Goal: Task Accomplishment & Management: Use online tool/utility

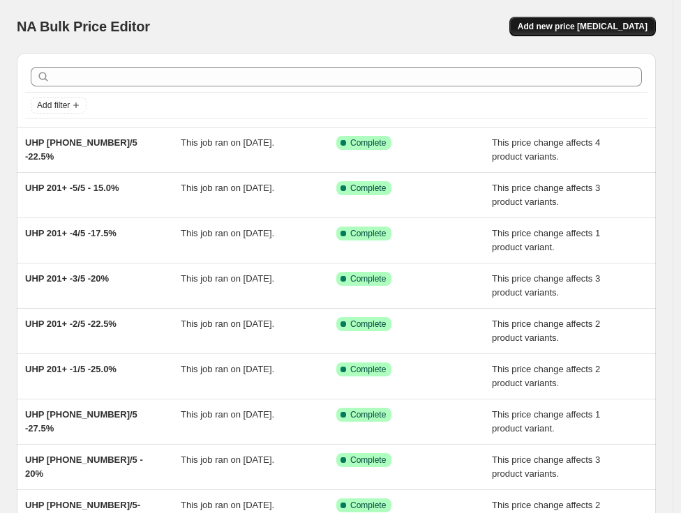
click at [603, 27] on span "Add new price [MEDICAL_DATA]" at bounding box center [583, 26] width 130 height 11
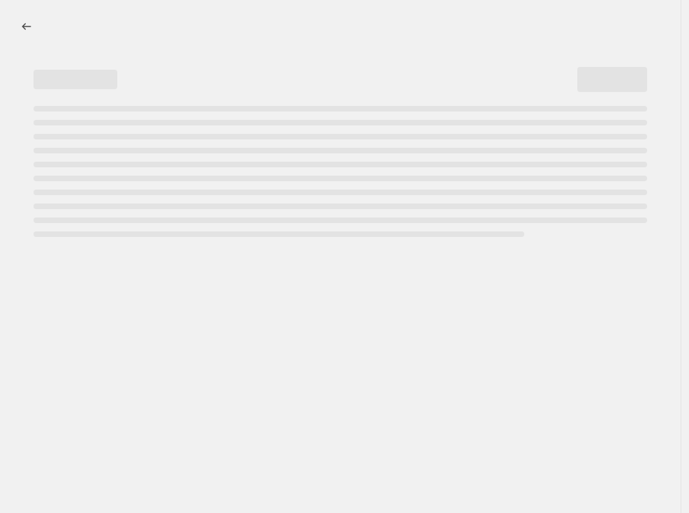
select select "percentage"
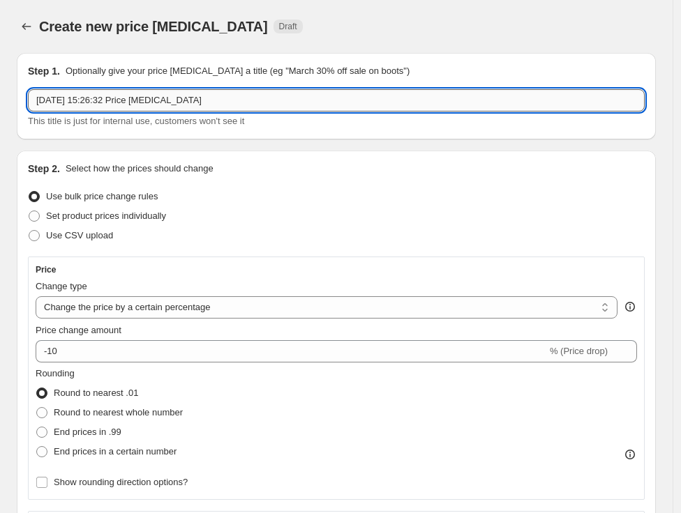
click at [237, 102] on input "[DATE] 15:26:32 Price [MEDICAL_DATA]" at bounding box center [336, 100] width 617 height 22
paste input "UHP 0-50-1/5"
type input "UHP 0-50-1/5 -38%"
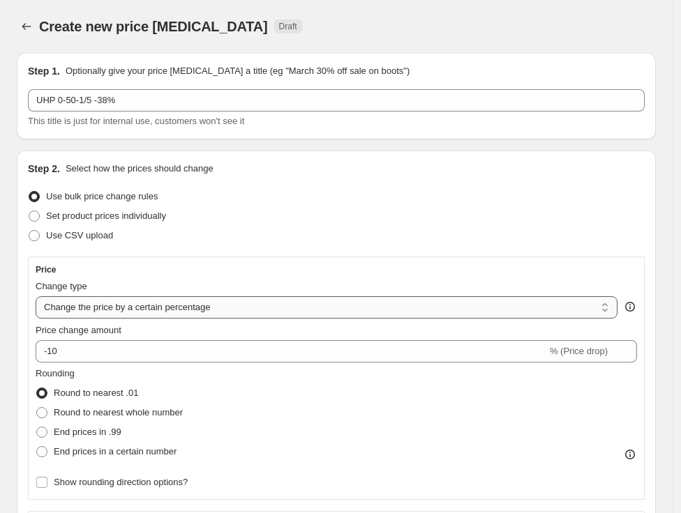
click at [228, 314] on select "Change the price to a certain amount Change the price by a certain amount Chang…" at bounding box center [327, 308] width 582 height 22
select select "margin"
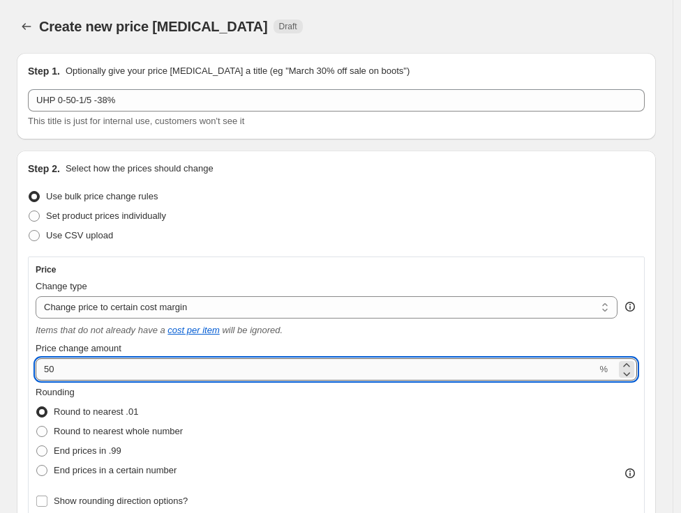
click at [152, 367] on input "50" at bounding box center [316, 370] width 561 height 22
type input "38"
drag, startPoint x: 117, startPoint y: 449, endPoint x: 135, endPoint y: 447, distance: 18.3
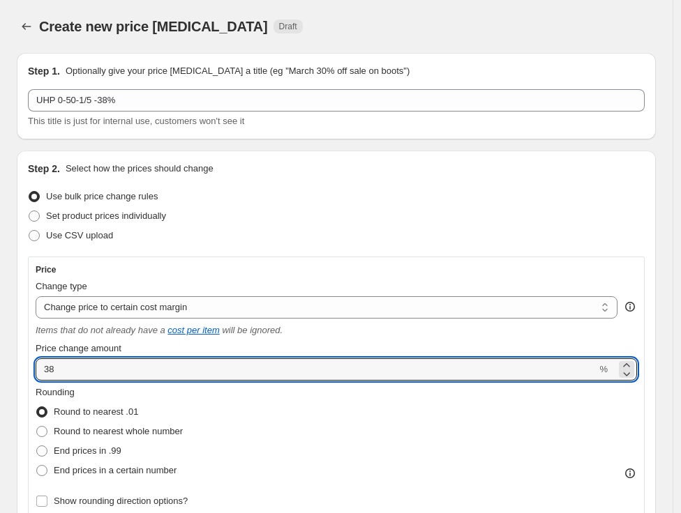
click at [117, 449] on span "End prices in .99" at bounding box center [88, 451] width 68 height 10
click at [37, 446] on input "End prices in .99" at bounding box center [36, 446] width 1 height 1
radio input "true"
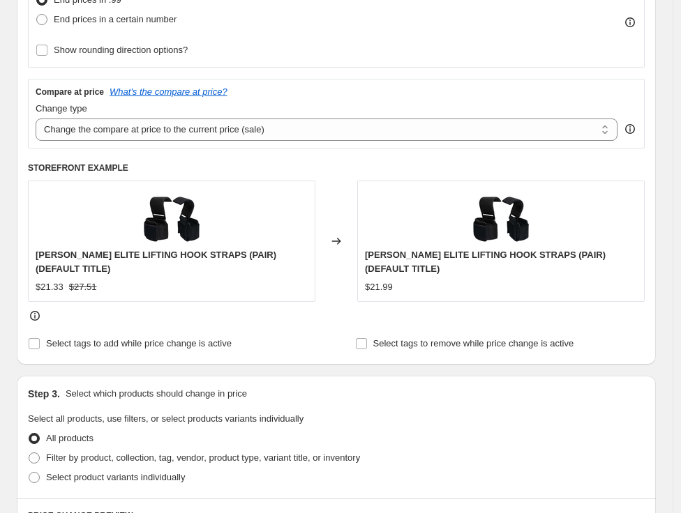
scroll to position [465, 0]
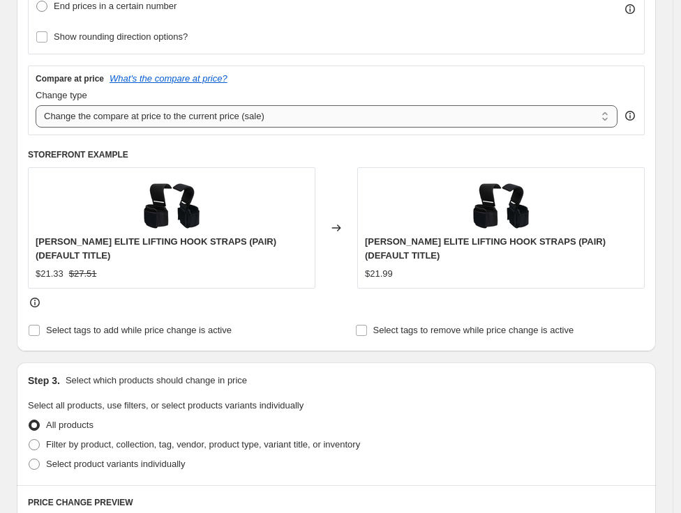
click at [288, 124] on select "Change the compare at price to the current price (sale) Change the compare at p…" at bounding box center [327, 116] width 582 height 22
select select "no_change"
click at [36, 105] on select "Change the compare at price to the current price (sale) Change the compare at p…" at bounding box center [327, 116] width 582 height 22
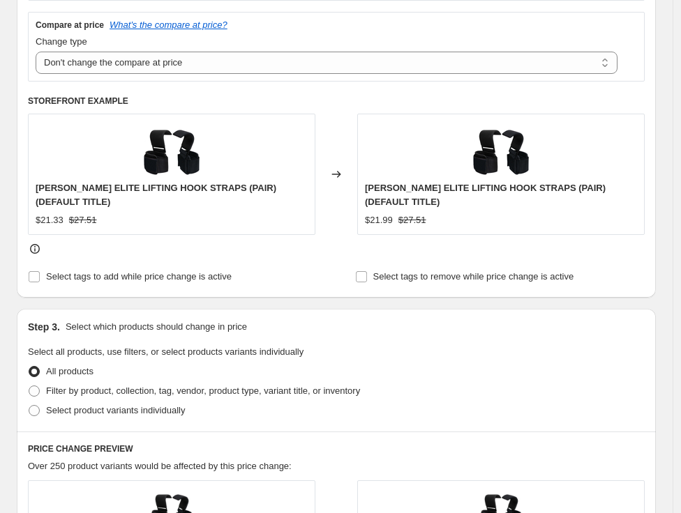
scroll to position [542, 0]
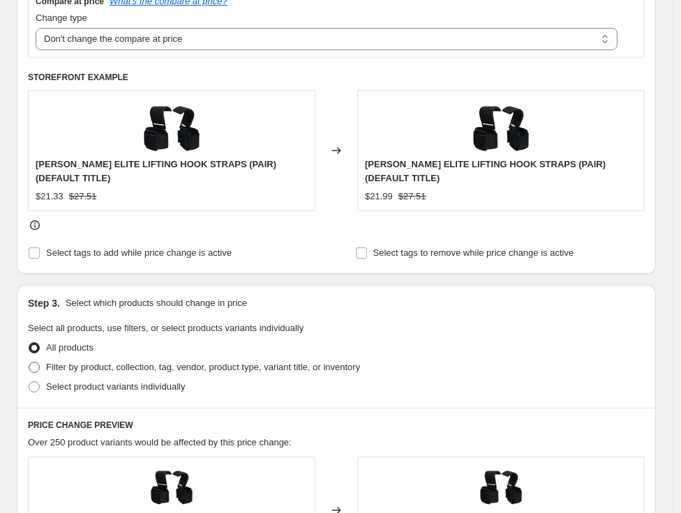
click at [63, 369] on span "Filter by product, collection, tag, vendor, product type, variant title, or inv…" at bounding box center [203, 367] width 314 height 10
click at [29, 363] on input "Filter by product, collection, tag, vendor, product type, variant title, or inv…" at bounding box center [29, 362] width 1 height 1
radio input "true"
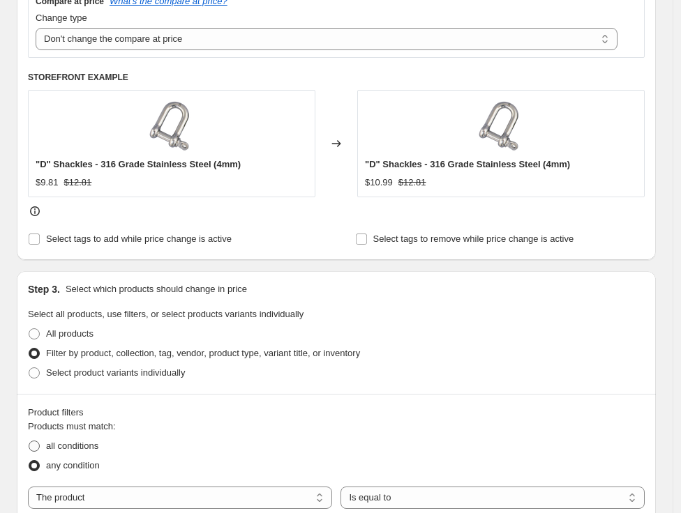
click at [98, 452] on span "all conditions" at bounding box center [72, 447] width 52 height 14
click at [29, 442] on input "all conditions" at bounding box center [29, 441] width 1 height 1
radio input "true"
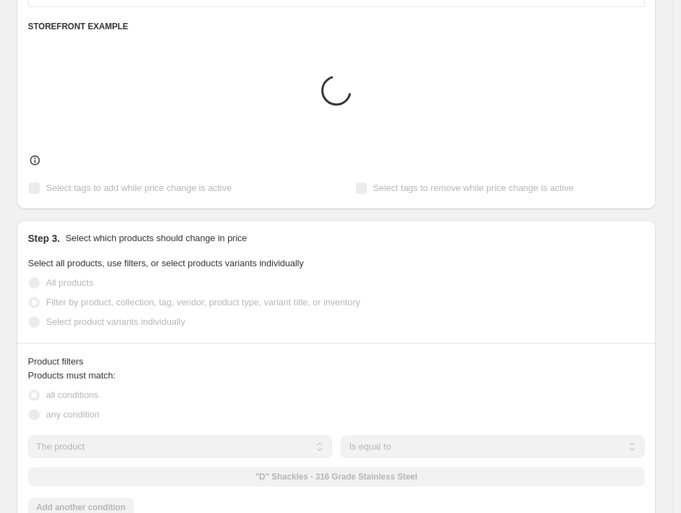
scroll to position [698, 0]
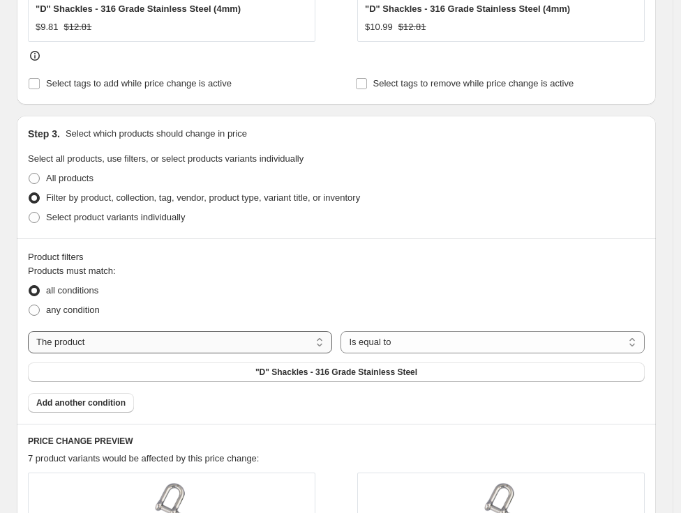
click at [274, 348] on select "The product The product's collection The product's tag The product's vendor The…" at bounding box center [180, 342] width 304 height 22
select select "tag"
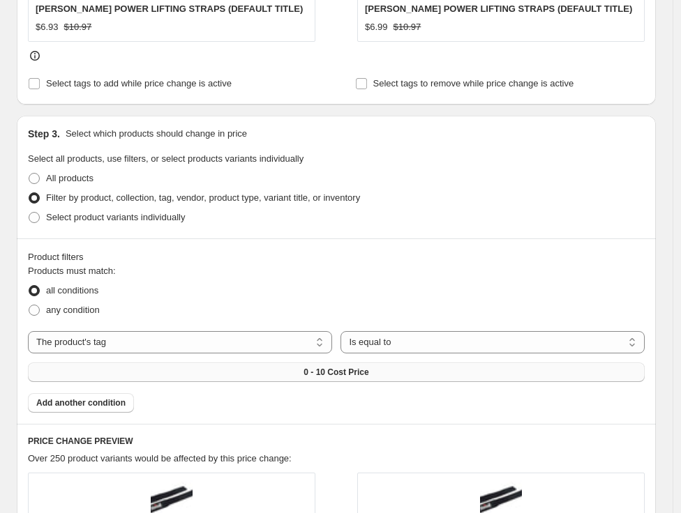
click at [368, 374] on span "0 - 10 Cost Price" at bounding box center [335, 372] width 65 height 11
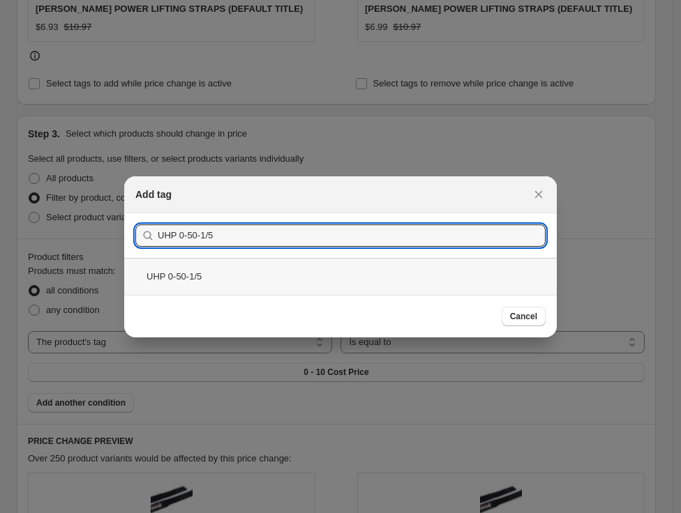
type input "UHP 0-50-1/5"
drag, startPoint x: 239, startPoint y: 280, endPoint x: 277, endPoint y: 283, distance: 37.8
click at [244, 282] on div "UHP 0-50-1/5" at bounding box center [340, 276] width 433 height 37
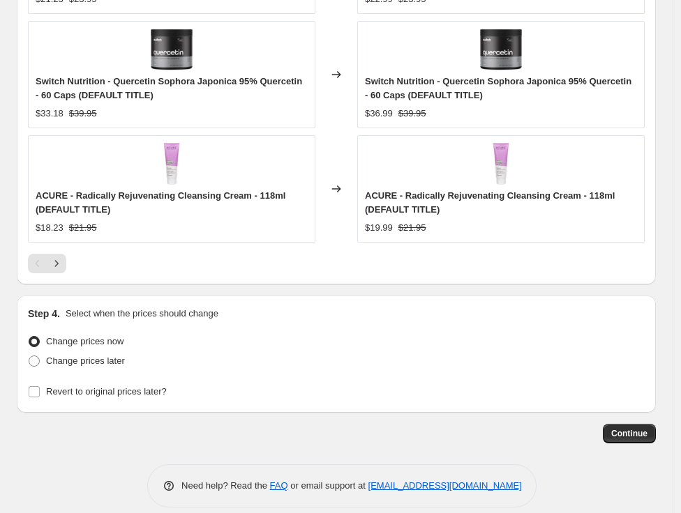
scroll to position [1524, 0]
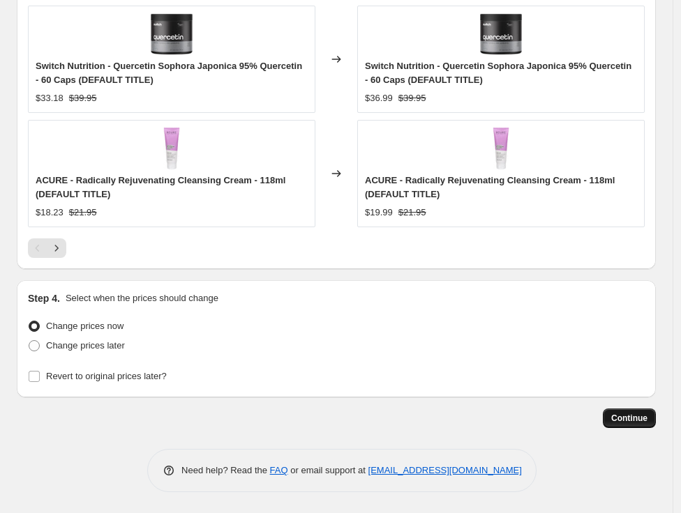
click at [638, 419] on span "Continue" at bounding box center [629, 418] width 36 height 11
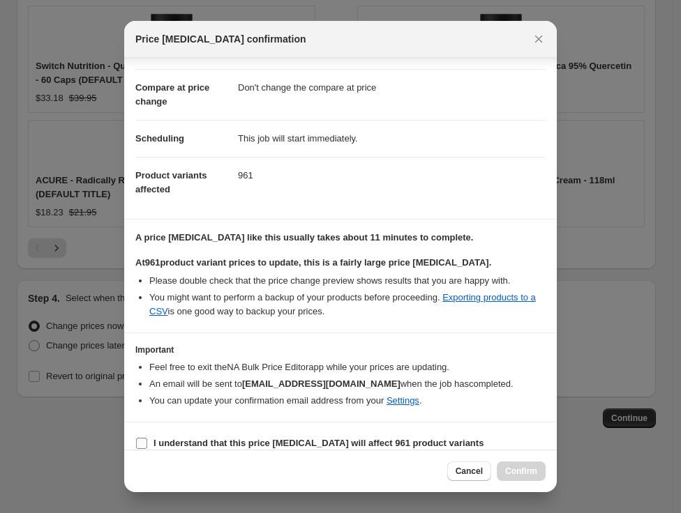
scroll to position [78, 0]
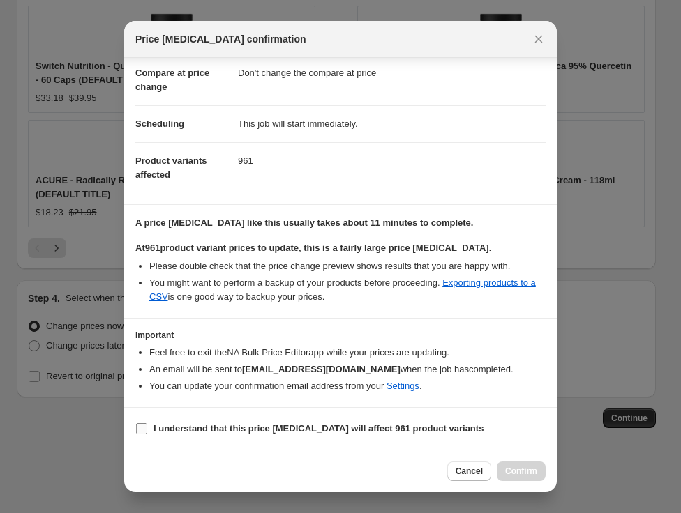
click at [163, 423] on span "I understand that this price [MEDICAL_DATA] will affect 961 product variants" at bounding box center [318, 429] width 330 height 14
click at [147, 423] on input "I understand that this price [MEDICAL_DATA] will affect 961 product variants" at bounding box center [141, 428] width 11 height 11
checkbox input "true"
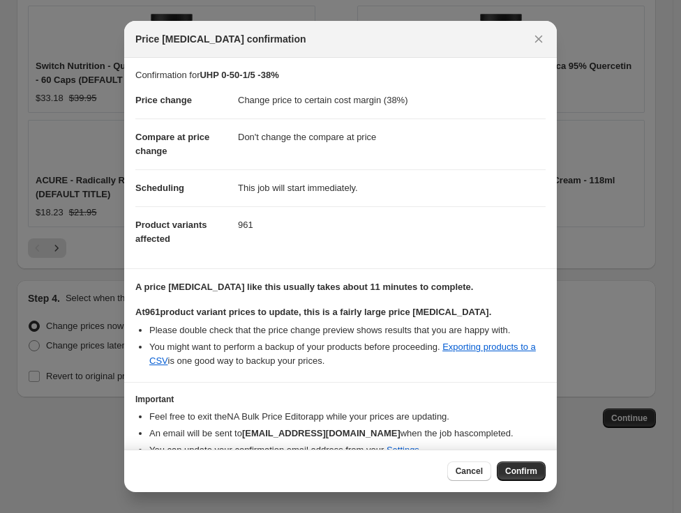
scroll to position [0, 0]
click at [527, 470] on span "Confirm" at bounding box center [521, 471] width 32 height 11
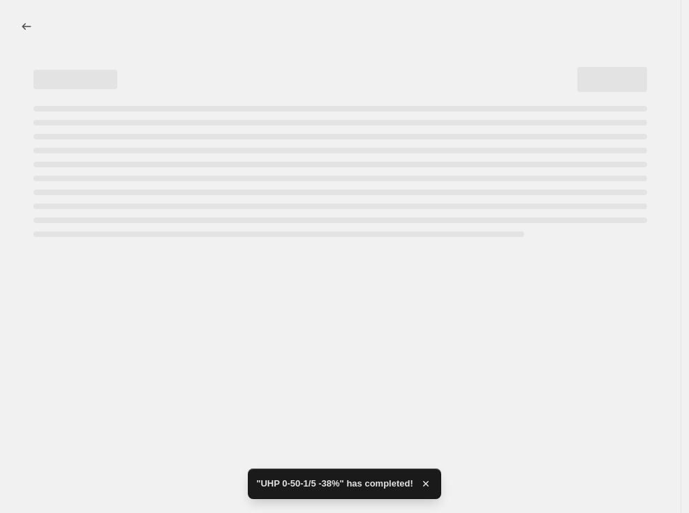
select select "margin"
select select "no_change"
select select "tag"
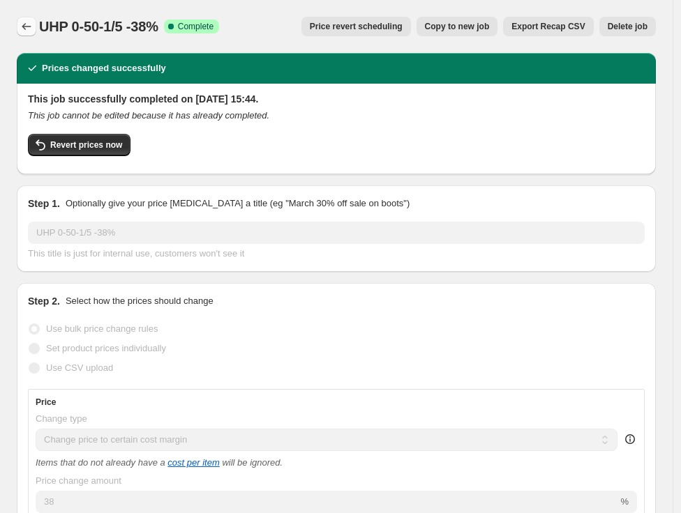
click at [22, 28] on icon "Price change jobs" at bounding box center [27, 27] width 14 height 14
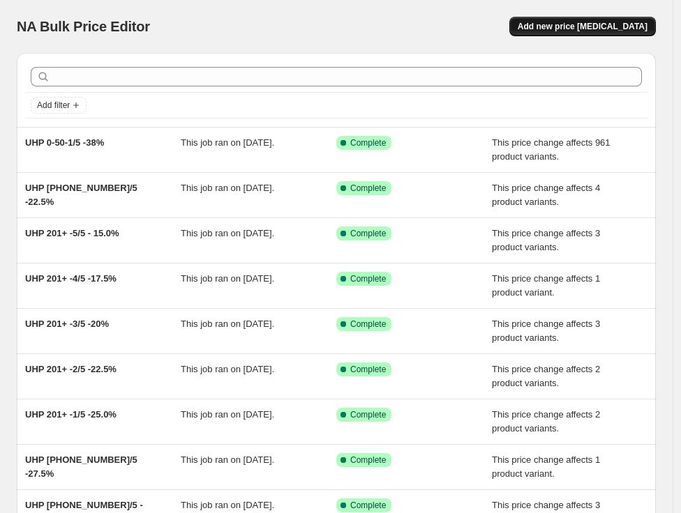
click at [571, 27] on span "Add new price [MEDICAL_DATA]" at bounding box center [583, 26] width 130 height 11
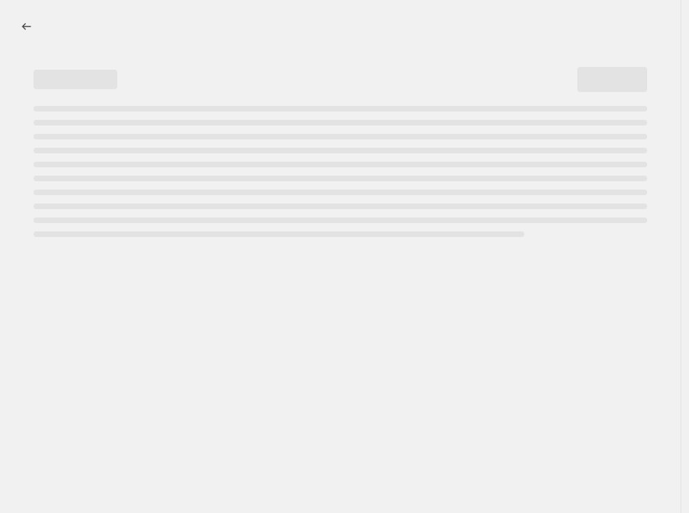
select select "percentage"
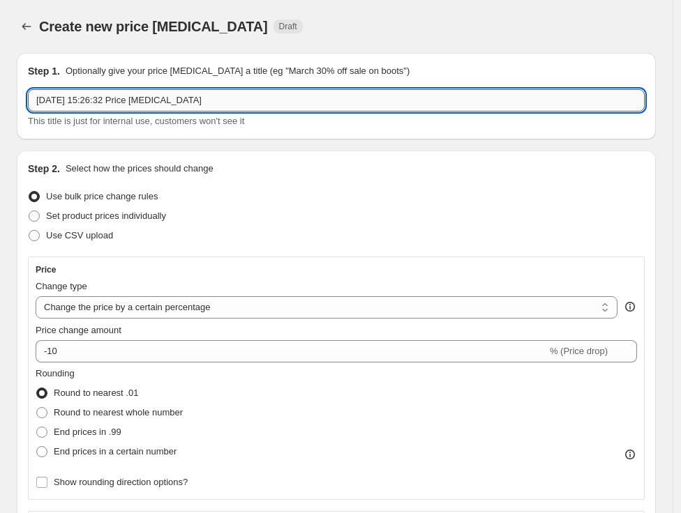
click at [158, 99] on input "[DATE] 15:26:32 Price [MEDICAL_DATA]" at bounding box center [336, 100] width 617 height 22
paste input "UHP 0-50-2/5"
click at [170, 104] on input "UHP 0-50-2/5" at bounding box center [336, 100] width 617 height 22
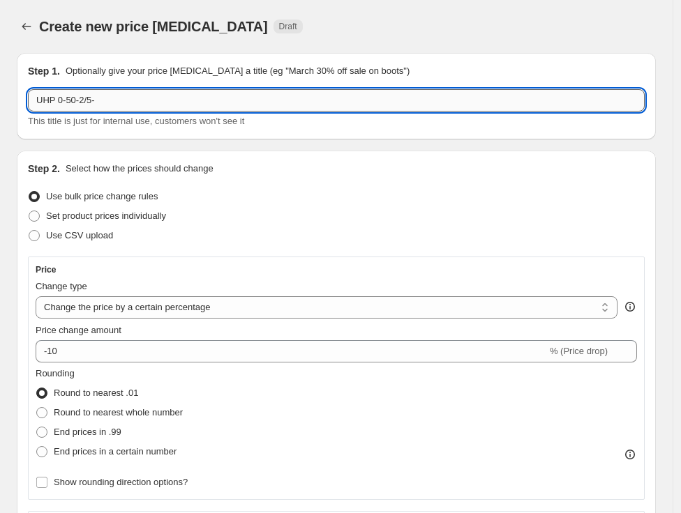
paste input "35.3%"
type input "UHP 0-50-2/5-35.3%"
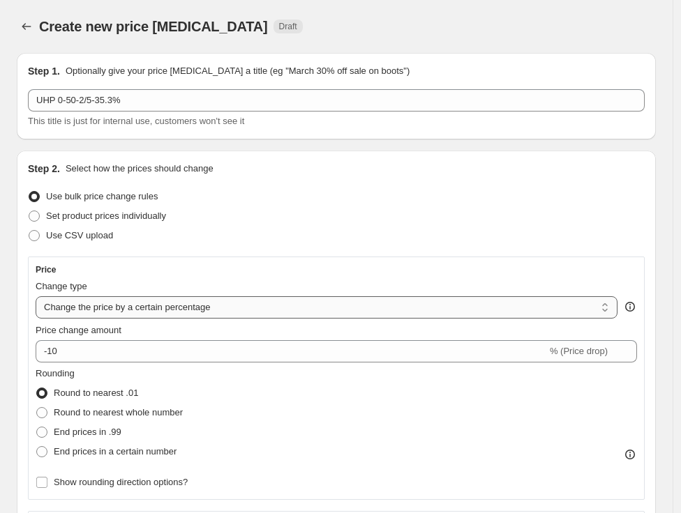
click at [70, 314] on select "Change the price to a certain amount Change the price by a certain amount Chang…" at bounding box center [327, 308] width 582 height 22
select select "margin"
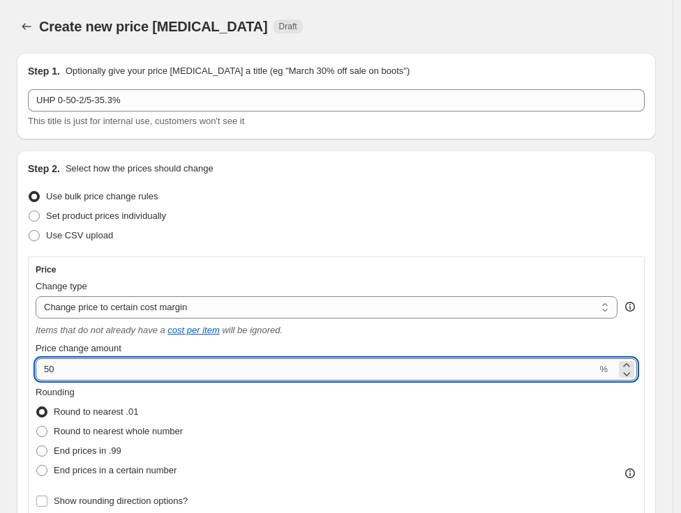
click at [107, 373] on input "50" at bounding box center [316, 370] width 561 height 22
paste input "35.3"
drag, startPoint x: 98, startPoint y: 373, endPoint x: 31, endPoint y: 375, distance: 67.0
click at [31, 375] on div "Price Change type Change the price to a certain amount Change the price by a ce…" at bounding box center [336, 388] width 617 height 262
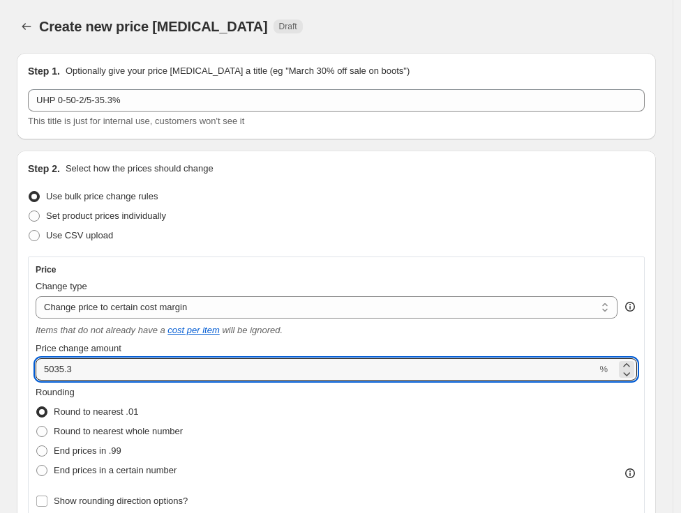
paste input "number"
type input "35.3"
click at [77, 451] on span "End prices in .99" at bounding box center [88, 451] width 68 height 10
click at [37, 446] on input "End prices in .99" at bounding box center [36, 446] width 1 height 1
radio input "true"
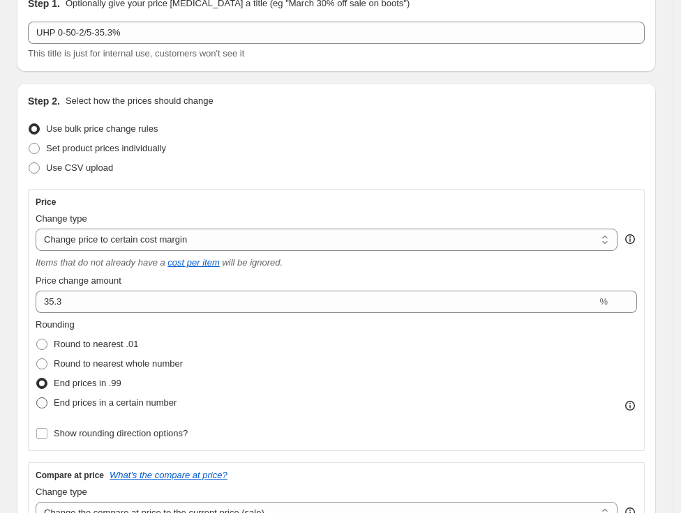
scroll to position [232, 0]
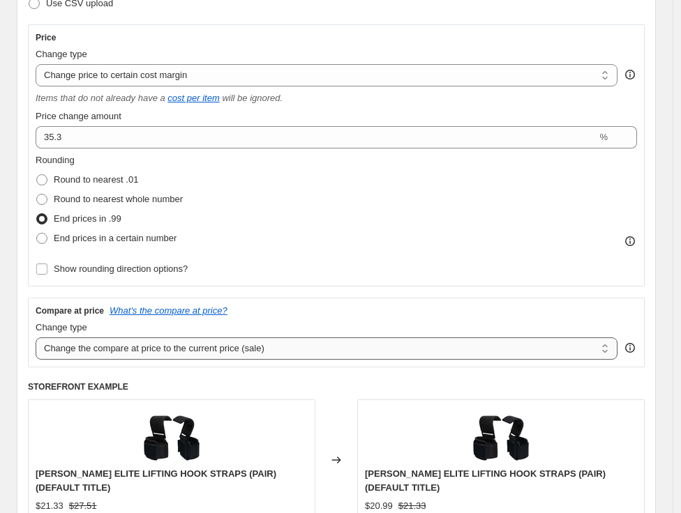
click at [166, 351] on select "Change the compare at price to the current price (sale) Change the compare at p…" at bounding box center [327, 349] width 582 height 22
select select "no_change"
click at [36, 338] on select "Change the compare at price to the current price (sale) Change the compare at p…" at bounding box center [327, 349] width 582 height 22
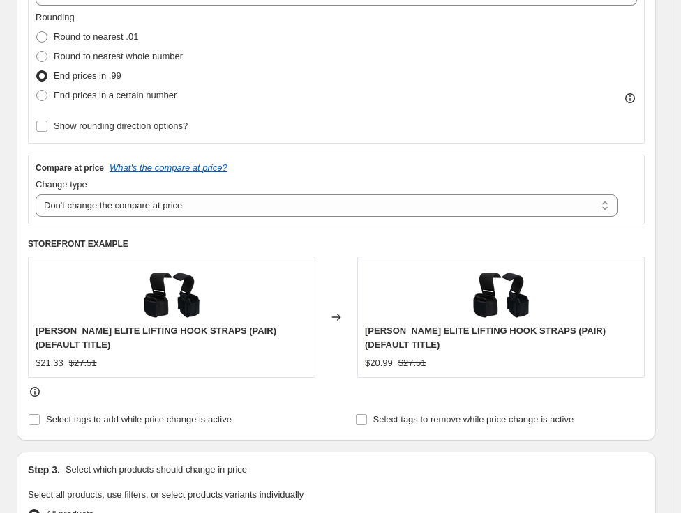
scroll to position [542, 0]
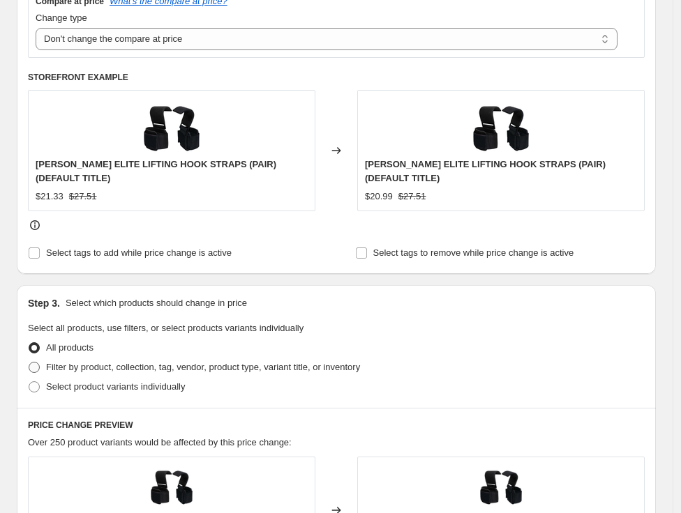
click at [101, 368] on span "Filter by product, collection, tag, vendor, product type, variant title, or inv…" at bounding box center [203, 367] width 314 height 10
click at [29, 363] on input "Filter by product, collection, tag, vendor, product type, variant title, or inv…" at bounding box center [29, 362] width 1 height 1
radio input "true"
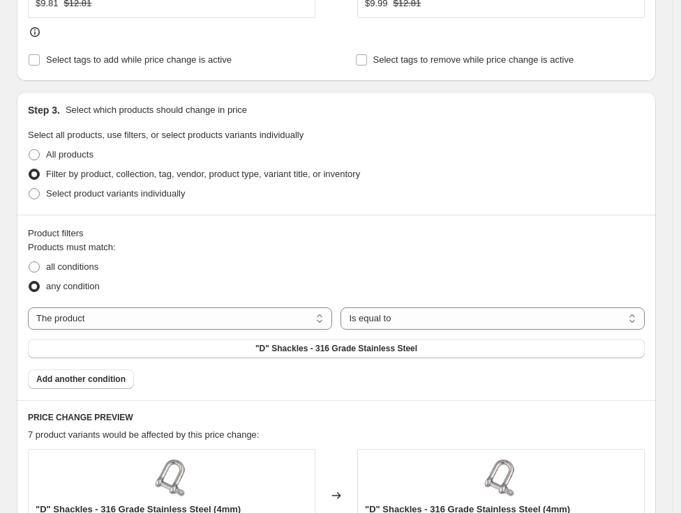
scroll to position [775, 0]
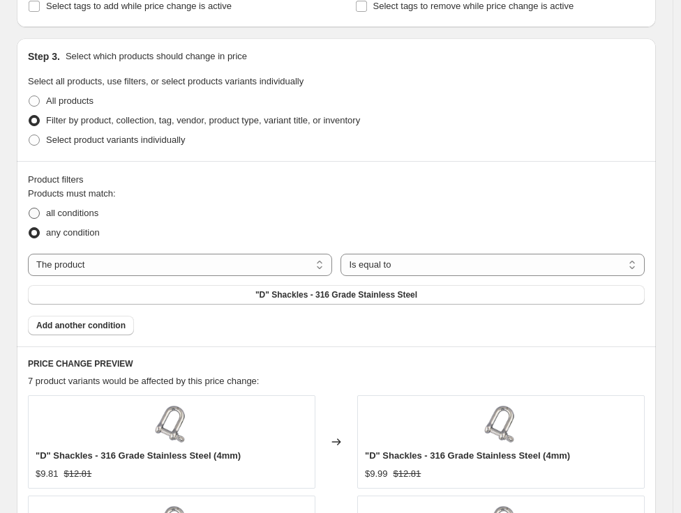
click at [85, 213] on span "all conditions" at bounding box center [72, 213] width 52 height 10
click at [29, 209] on input "all conditions" at bounding box center [29, 208] width 1 height 1
radio input "true"
click at [173, 269] on select "The product The product's collection The product's tag The product's vendor The…" at bounding box center [180, 265] width 304 height 22
select select "tag"
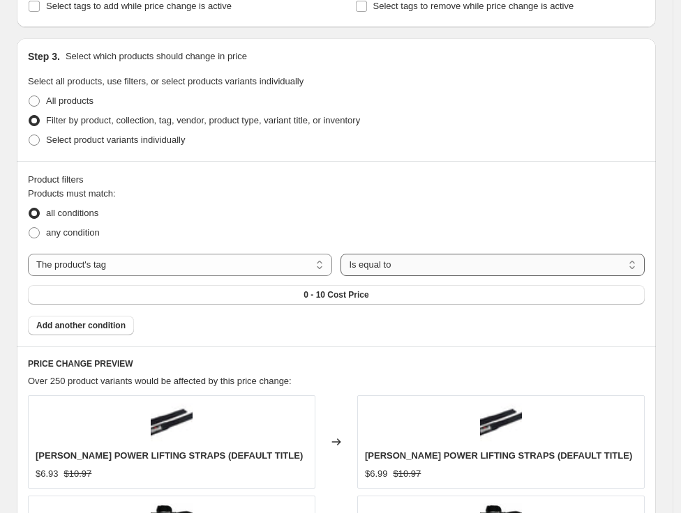
click at [428, 259] on select "Is equal to Is not equal to" at bounding box center [492, 265] width 304 height 22
click at [276, 293] on button "0 - 10 Cost Price" at bounding box center [336, 295] width 617 height 20
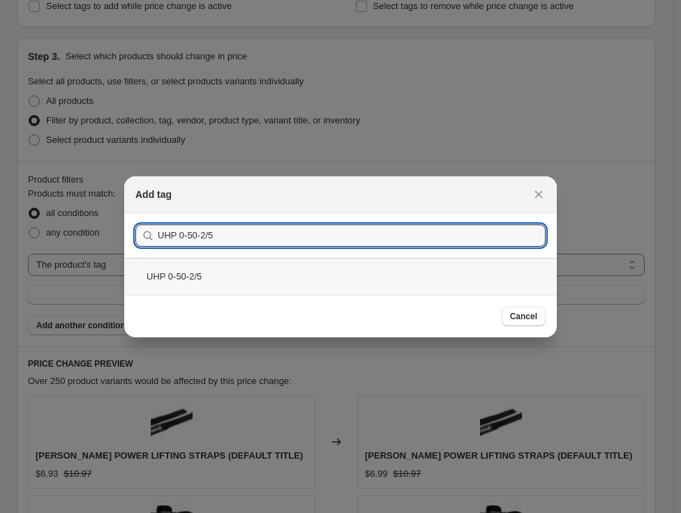
type input "UHP 0-50-2/5"
click at [205, 275] on div "UHP 0-50-2/5" at bounding box center [340, 276] width 433 height 37
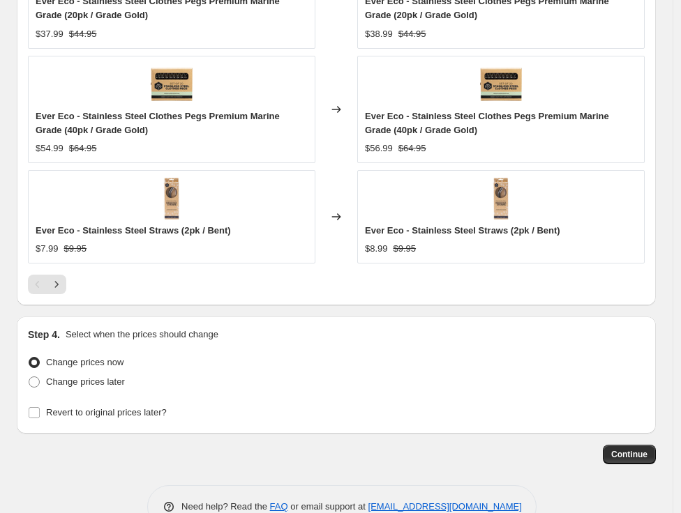
scroll to position [1510, 0]
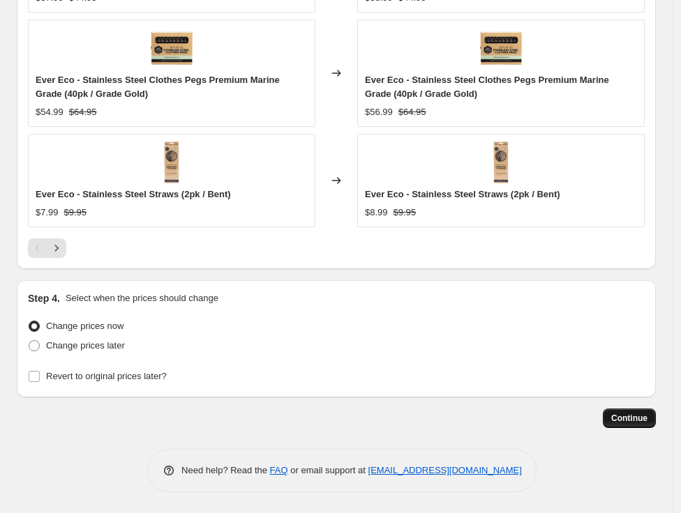
click at [640, 414] on span "Continue" at bounding box center [629, 418] width 36 height 11
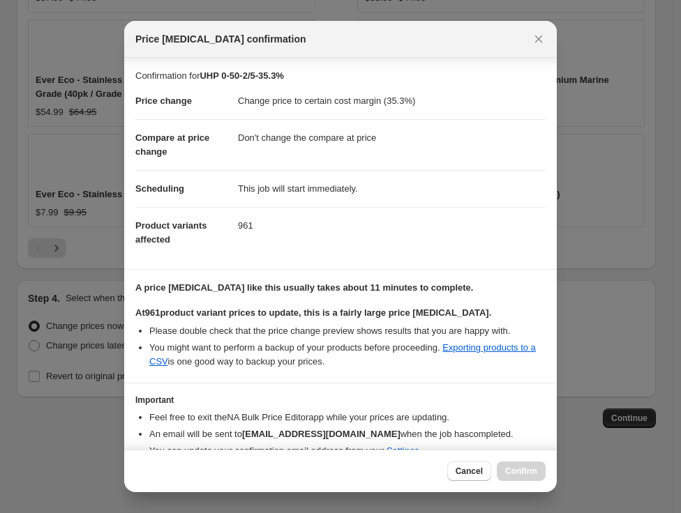
scroll to position [78, 0]
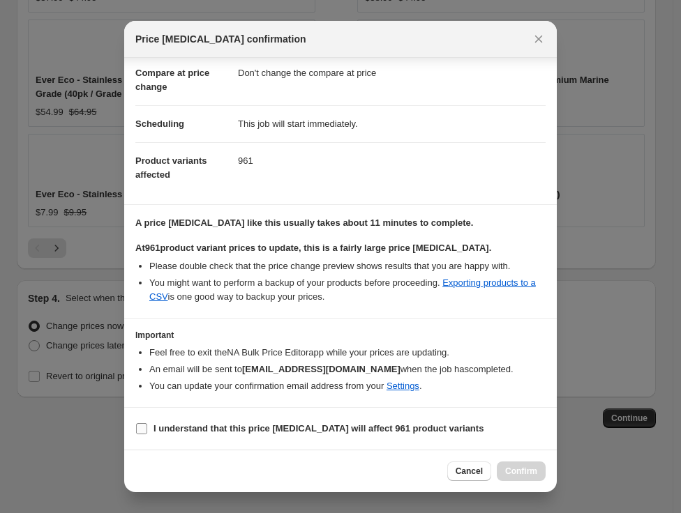
click at [141, 429] on input "I understand that this price [MEDICAL_DATA] will affect 961 product variants" at bounding box center [141, 428] width 11 height 11
checkbox input "true"
click at [505, 476] on span "Confirm" at bounding box center [521, 471] width 32 height 11
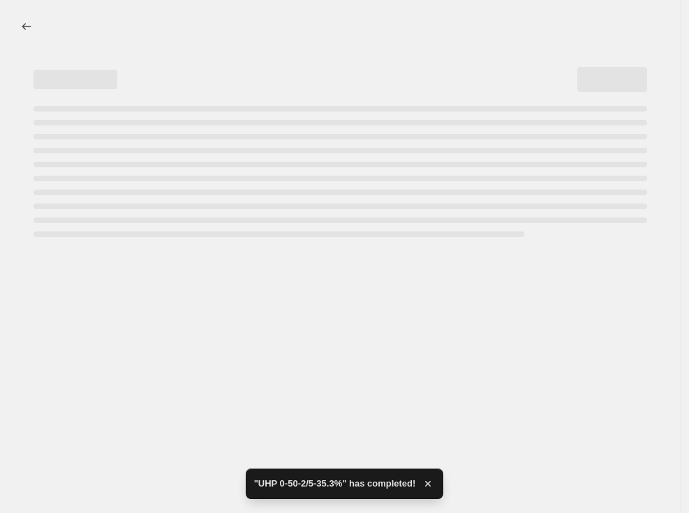
select select "margin"
select select "no_change"
select select "tag"
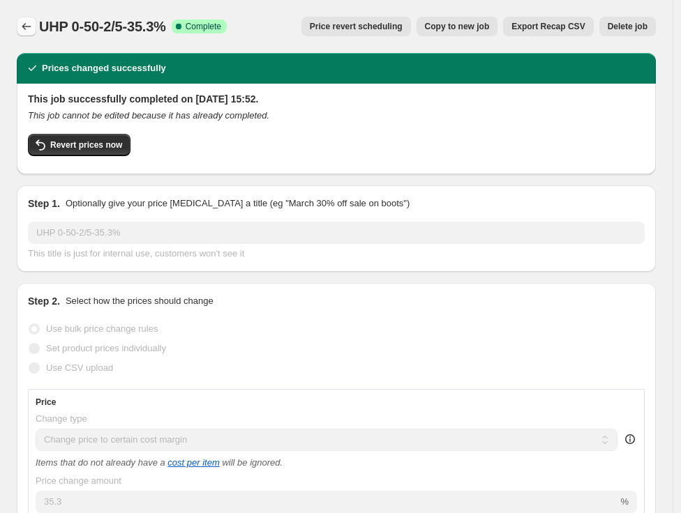
click at [28, 24] on icon "Price change jobs" at bounding box center [27, 27] width 14 height 14
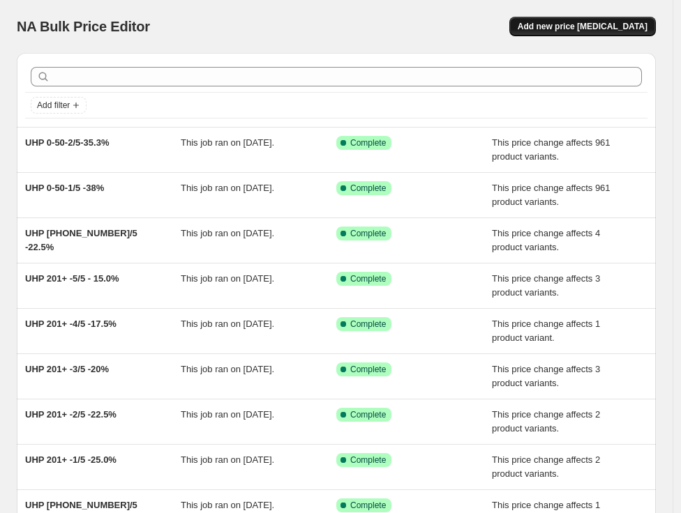
click at [580, 24] on span "Add new price [MEDICAL_DATA]" at bounding box center [583, 26] width 130 height 11
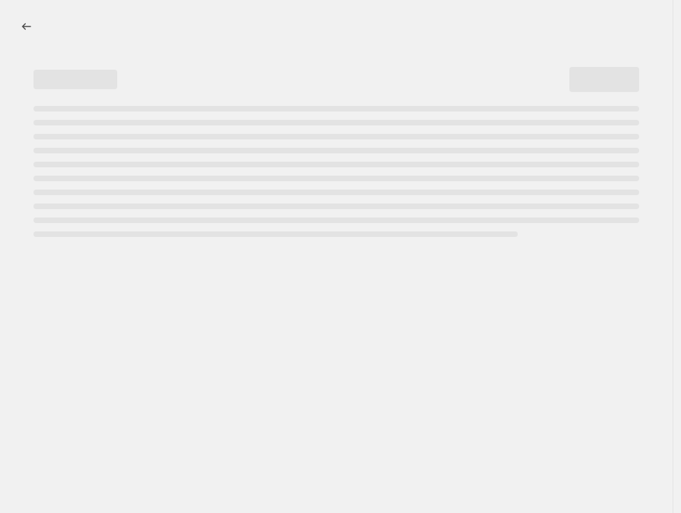
select select "percentage"
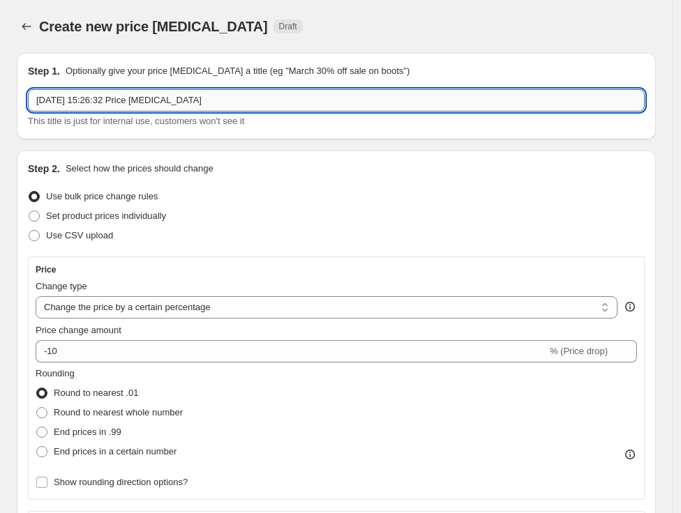
click at [186, 99] on input "[DATE] 15:26:32 Price [MEDICAL_DATA]" at bounding box center [336, 100] width 617 height 22
paste input "UHP 0-50-3/5"
click at [147, 105] on input "UHP 0-50-3/5" at bounding box center [336, 100] width 617 height 22
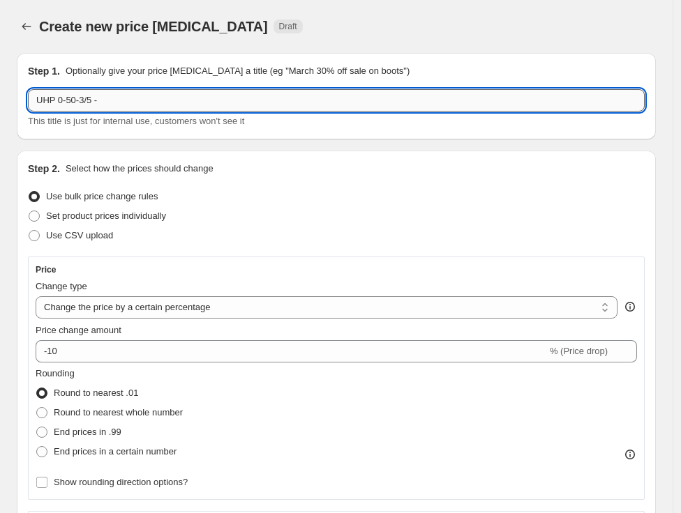
paste input "33.0%"
type input "UHP 0-50-3/5 -33.0%"
click at [70, 309] on select "Change the price to a certain amount Change the price by a certain amount Chang…" at bounding box center [327, 308] width 582 height 22
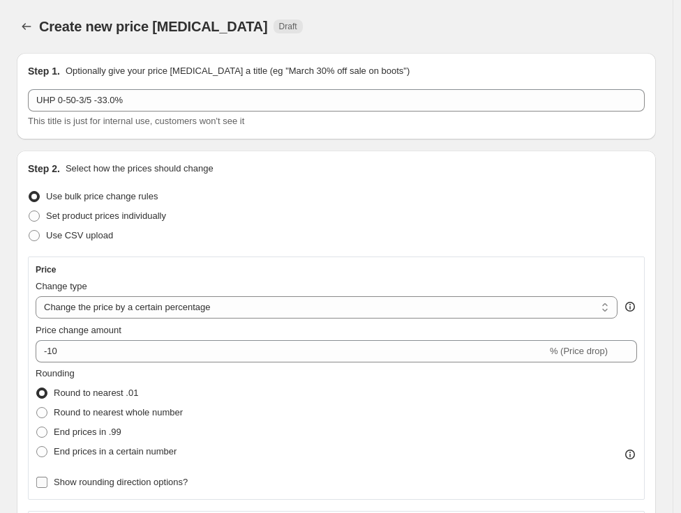
select select "margin"
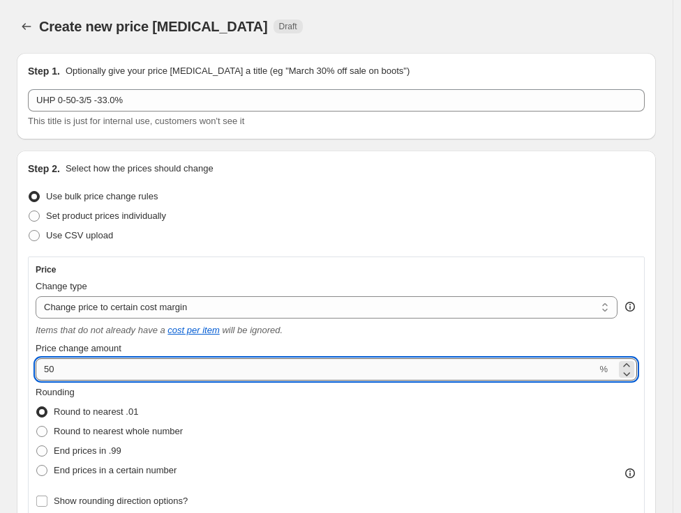
click at [80, 370] on input "50" at bounding box center [316, 370] width 561 height 22
drag, startPoint x: 165, startPoint y: 371, endPoint x: 9, endPoint y: 354, distance: 156.5
paste input "33."
type input "33"
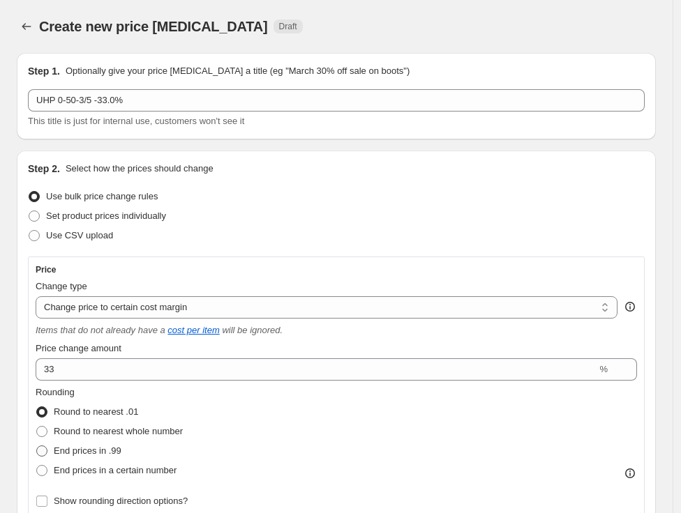
click at [59, 456] on span "End prices in .99" at bounding box center [88, 451] width 68 height 10
click at [37, 446] on input "End prices in .99" at bounding box center [36, 446] width 1 height 1
radio input "true"
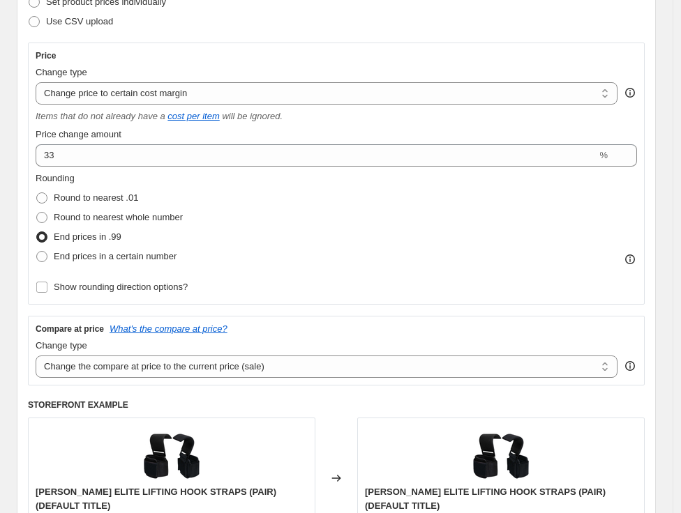
scroll to position [232, 0]
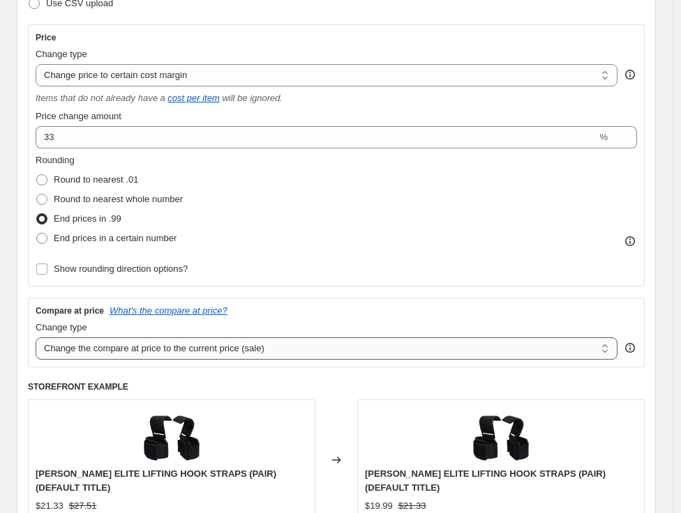
click at [96, 357] on select "Change the compare at price to the current price (sale) Change the compare at p…" at bounding box center [327, 349] width 582 height 22
select select "no_change"
click at [36, 338] on select "Change the compare at price to the current price (sale) Change the compare at p…" at bounding box center [327, 349] width 582 height 22
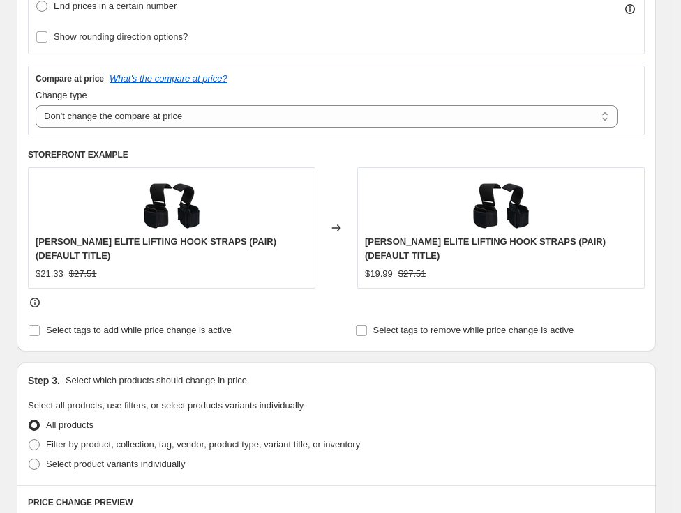
scroll to position [542, 0]
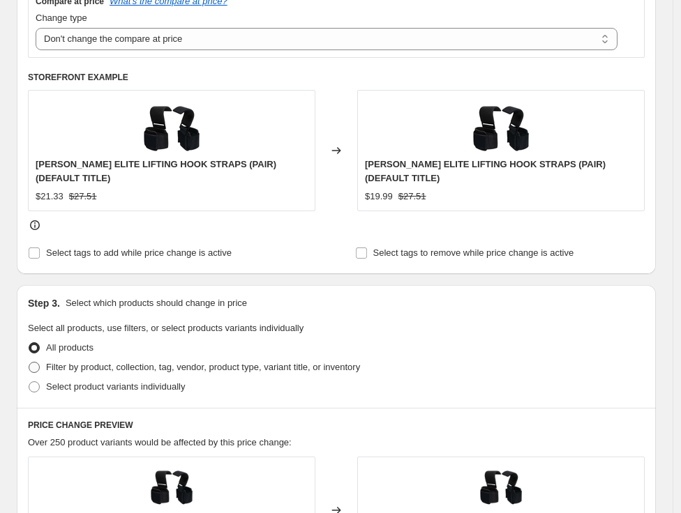
click at [197, 365] on span "Filter by product, collection, tag, vendor, product type, variant title, or inv…" at bounding box center [203, 367] width 314 height 10
click at [29, 363] on input "Filter by product, collection, tag, vendor, product type, variant title, or inv…" at bounding box center [29, 362] width 1 height 1
radio input "true"
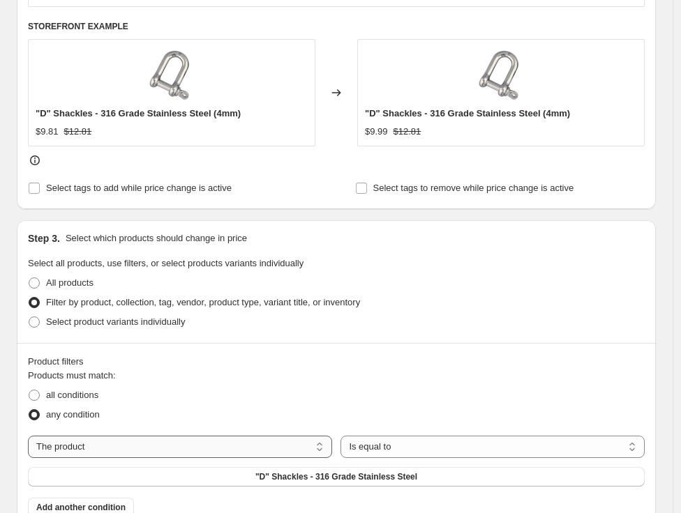
scroll to position [620, 0]
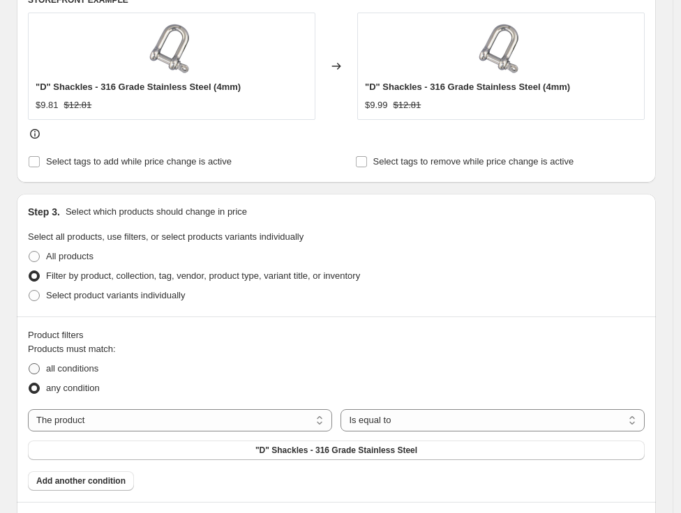
click at [67, 370] on span "all conditions" at bounding box center [72, 368] width 52 height 10
click at [29, 364] on input "all conditions" at bounding box center [29, 363] width 1 height 1
radio input "true"
click at [86, 422] on select "The product The product's collection The product's tag The product's vendor The…" at bounding box center [180, 421] width 304 height 22
select select "tag"
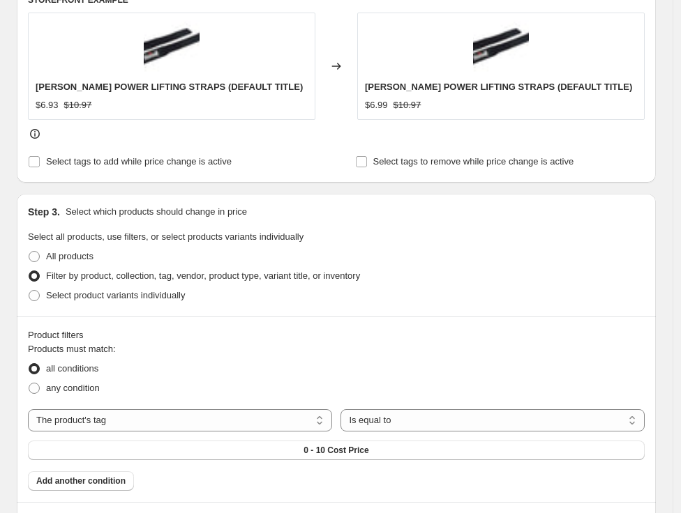
click at [122, 453] on button "0 - 10 Cost Price" at bounding box center [336, 451] width 617 height 20
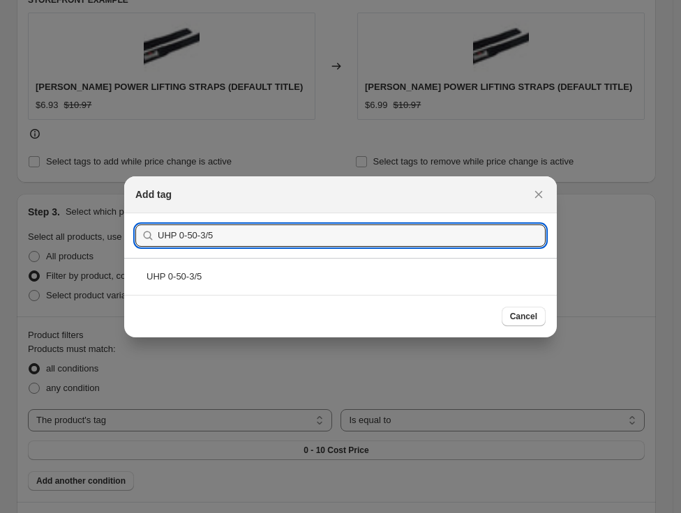
type input "UHP 0-50-3/5"
click at [196, 273] on div "UHP 0-50-3/5" at bounding box center [340, 276] width 433 height 37
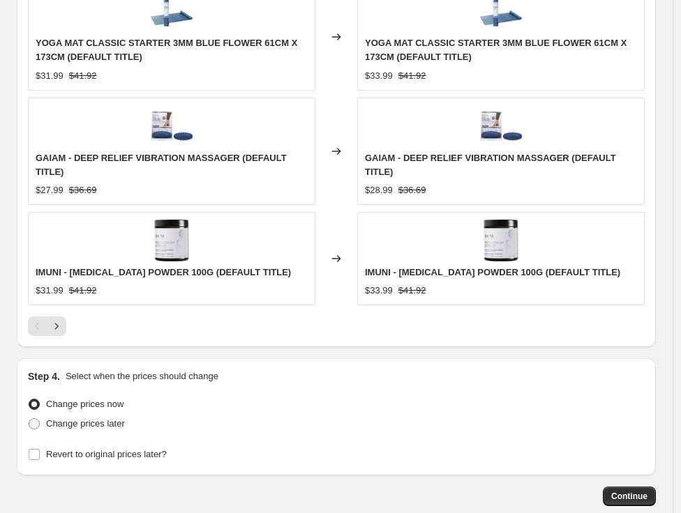
scroll to position [1473, 0]
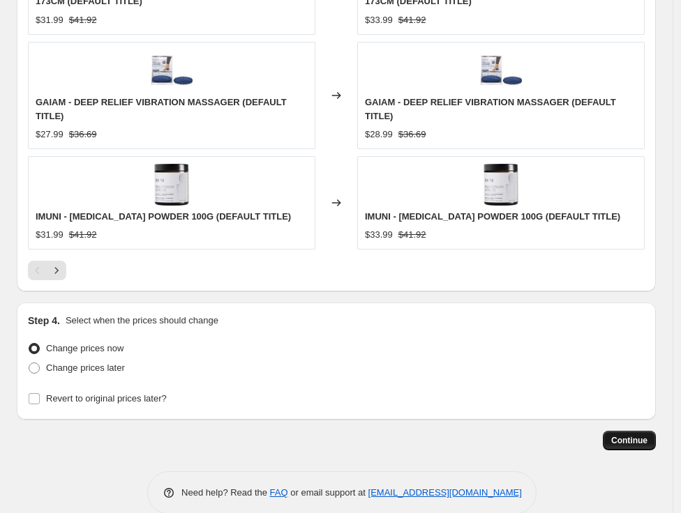
click at [629, 446] on span "Continue" at bounding box center [629, 440] width 36 height 11
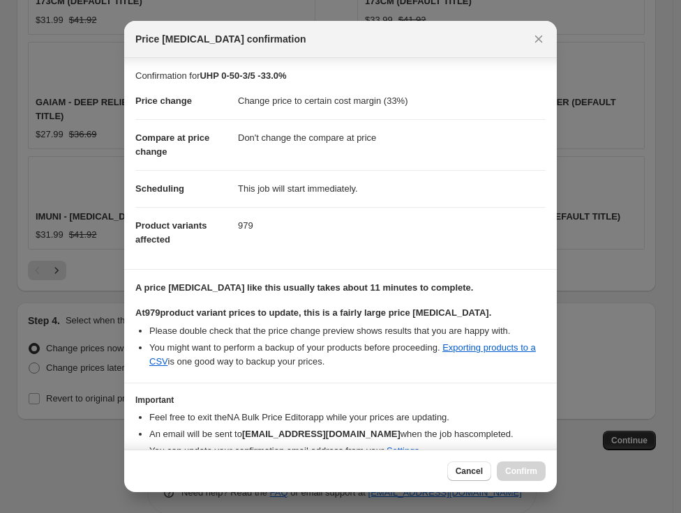
scroll to position [78, 0]
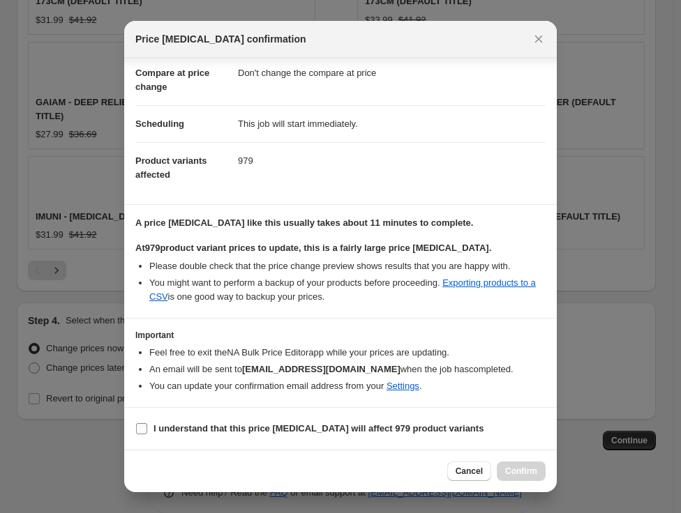
click at [153, 428] on b "I understand that this price [MEDICAL_DATA] will affect 979 product variants" at bounding box center [318, 428] width 330 height 10
click at [147, 428] on input "I understand that this price [MEDICAL_DATA] will affect 979 product variants" at bounding box center [141, 428] width 11 height 11
checkbox input "true"
click at [523, 470] on span "Confirm" at bounding box center [521, 471] width 32 height 11
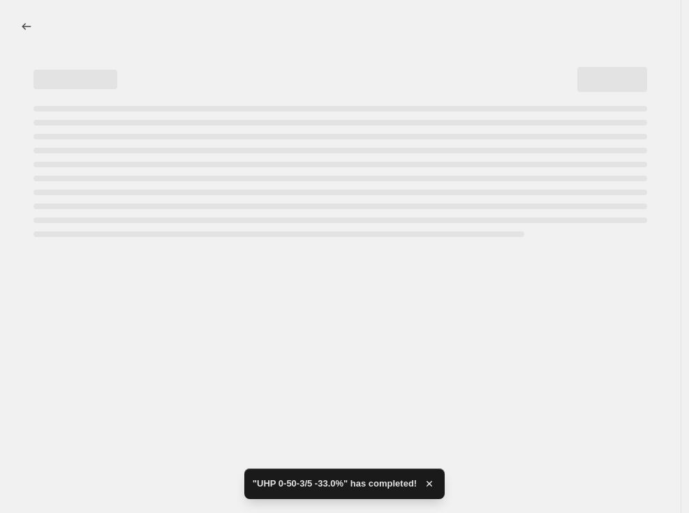
select select "margin"
select select "no_change"
select select "tag"
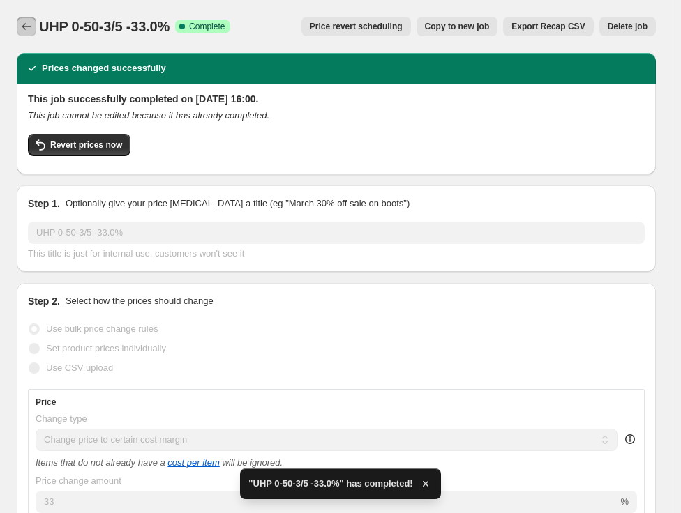
click at [29, 29] on icon "Price change jobs" at bounding box center [27, 27] width 14 height 14
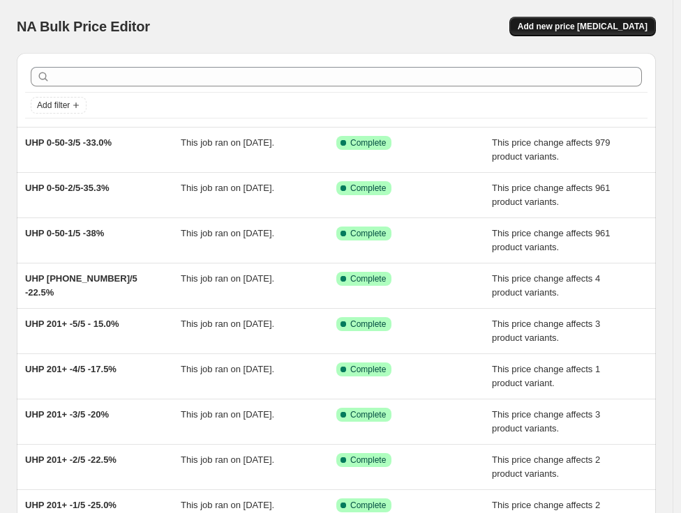
click at [585, 28] on span "Add new price [MEDICAL_DATA]" at bounding box center [583, 26] width 130 height 11
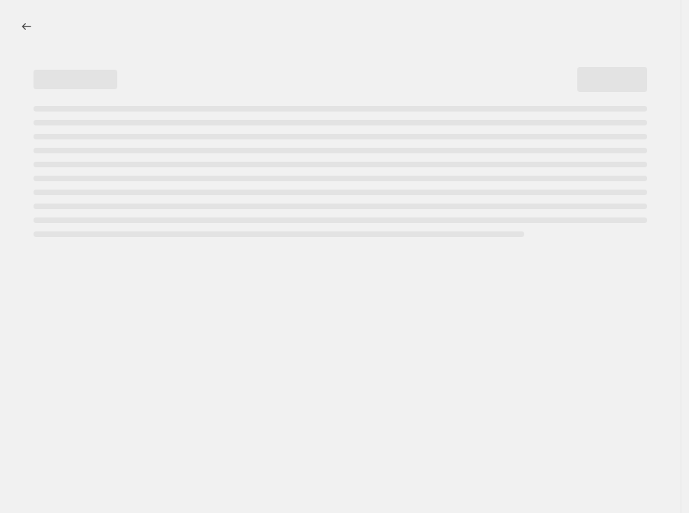
select select "percentage"
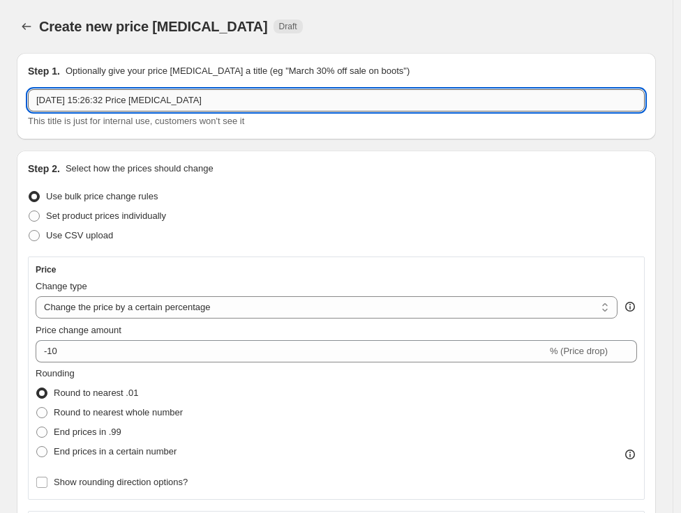
click at [248, 105] on input "[DATE] 15:26:32 Price [MEDICAL_DATA]" at bounding box center [336, 100] width 617 height 22
paste input "UHP 0-50-4/5"
click at [176, 105] on input "UHP 0-50-4/5" at bounding box center [336, 100] width 617 height 22
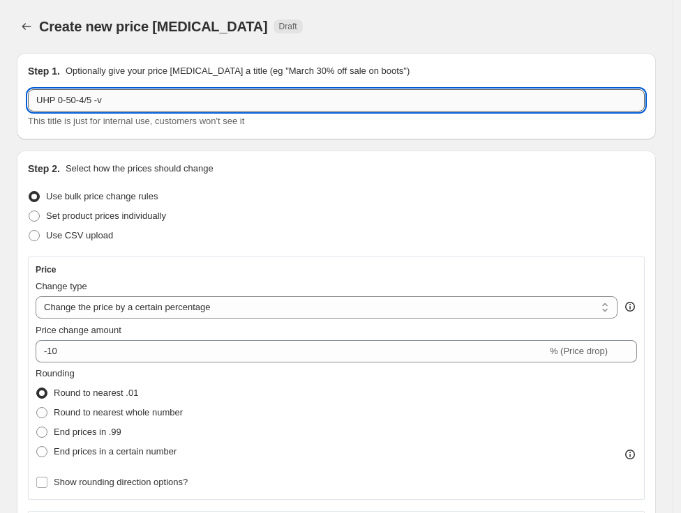
drag, startPoint x: 135, startPoint y: 101, endPoint x: 107, endPoint y: 101, distance: 28.6
click at [107, 101] on input "UHP 0-50-4/5 -v" at bounding box center [336, 100] width 617 height 22
paste input "30.3%"
click at [107, 100] on input "UHP 0-50-4/5 -30.3%" at bounding box center [336, 100] width 617 height 22
type input "UHP 0-50-4/5 - 30.3%"
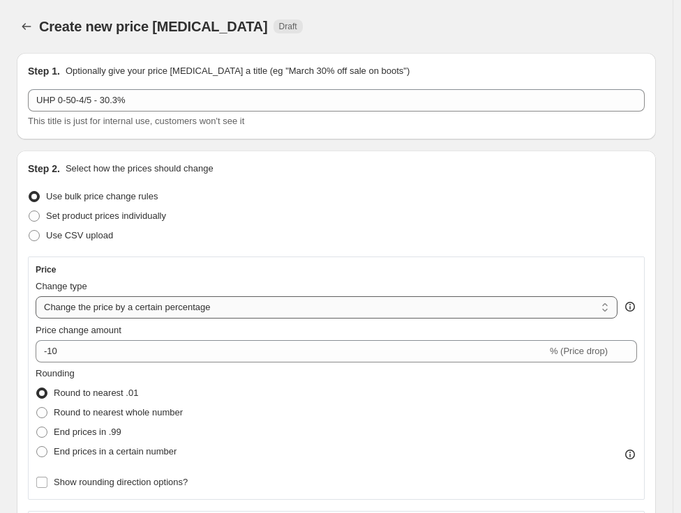
click at [82, 299] on select "Change the price to a certain amount Change the price by a certain amount Chang…" at bounding box center [327, 308] width 582 height 22
select select "margin"
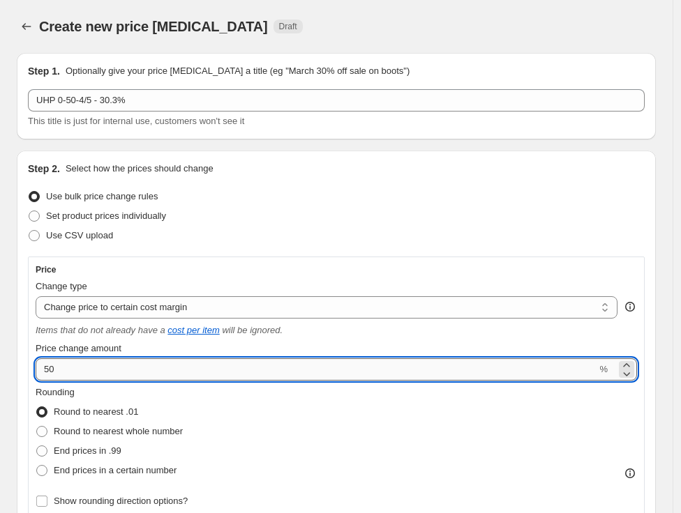
click at [158, 370] on input "50" at bounding box center [316, 370] width 561 height 22
paste input "30.3"
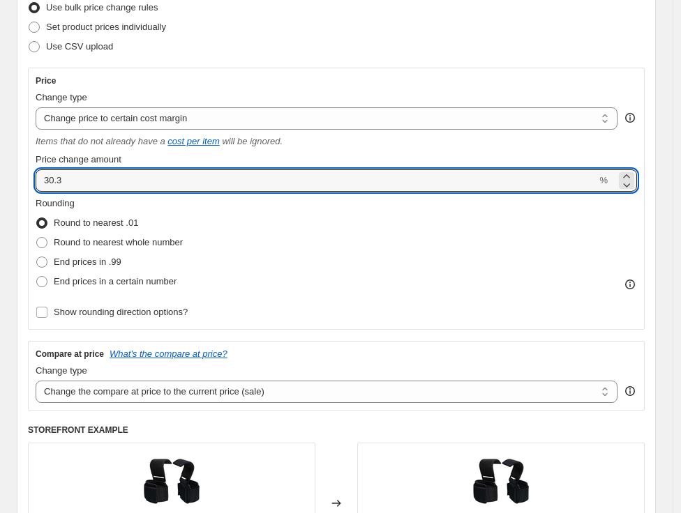
scroll to position [232, 0]
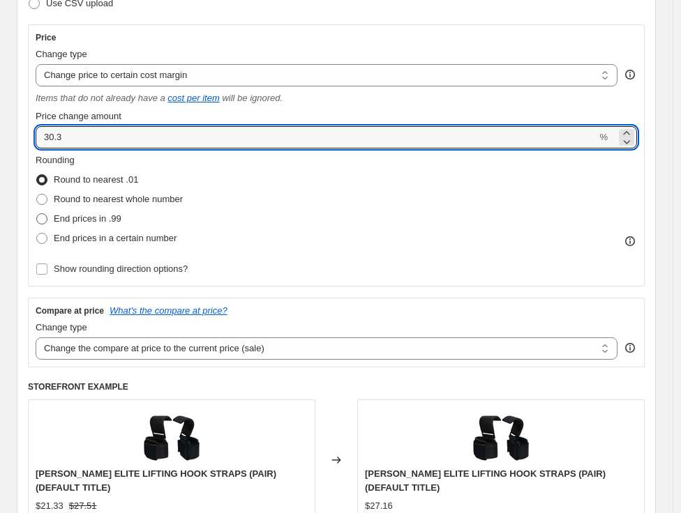
type input "30.3"
click at [101, 223] on span "End prices in .99" at bounding box center [88, 218] width 68 height 10
click at [37, 214] on input "End prices in .99" at bounding box center [36, 213] width 1 height 1
radio input "true"
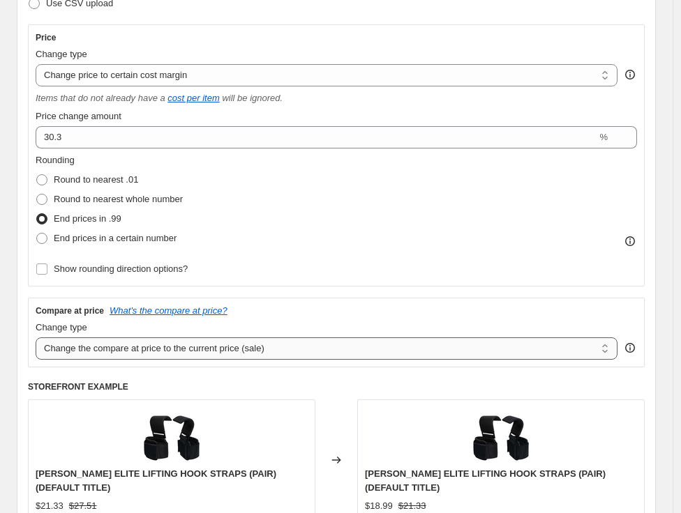
drag, startPoint x: 209, startPoint y: 347, endPoint x: 209, endPoint y: 357, distance: 9.1
click at [209, 348] on select "Change the compare at price to the current price (sale) Change the compare at p…" at bounding box center [327, 349] width 582 height 22
select select "no_change"
click at [36, 338] on select "Change the compare at price to the current price (sale) Change the compare at p…" at bounding box center [327, 349] width 582 height 22
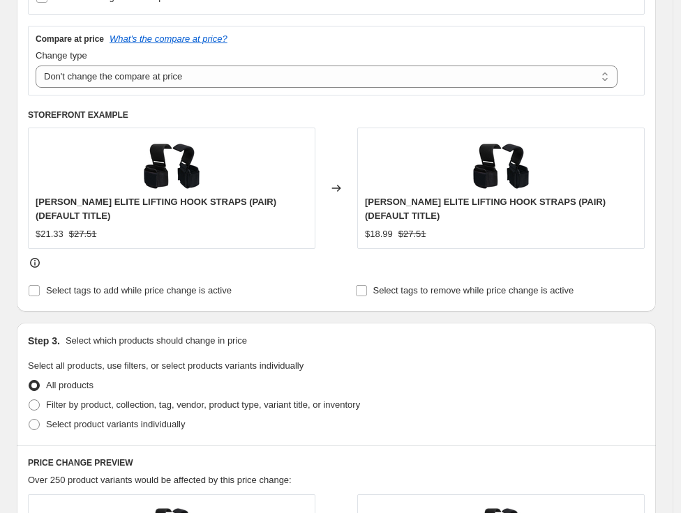
scroll to position [542, 0]
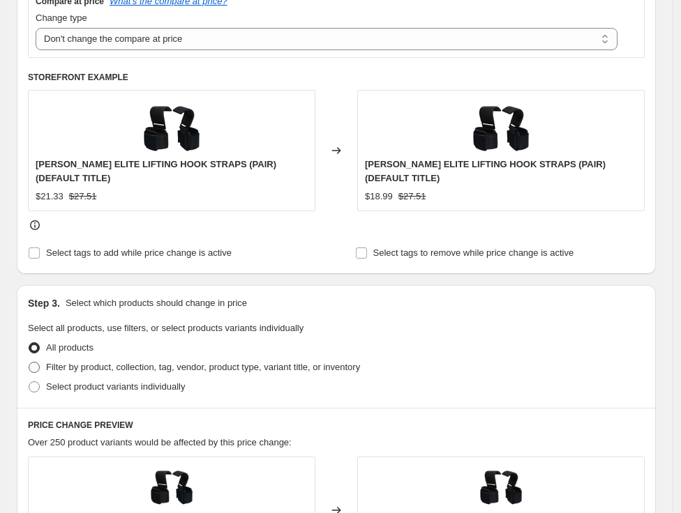
click at [239, 370] on span "Filter by product, collection, tag, vendor, product type, variant title, or inv…" at bounding box center [203, 367] width 314 height 10
click at [29, 363] on input "Filter by product, collection, tag, vendor, product type, variant title, or inv…" at bounding box center [29, 362] width 1 height 1
radio input "true"
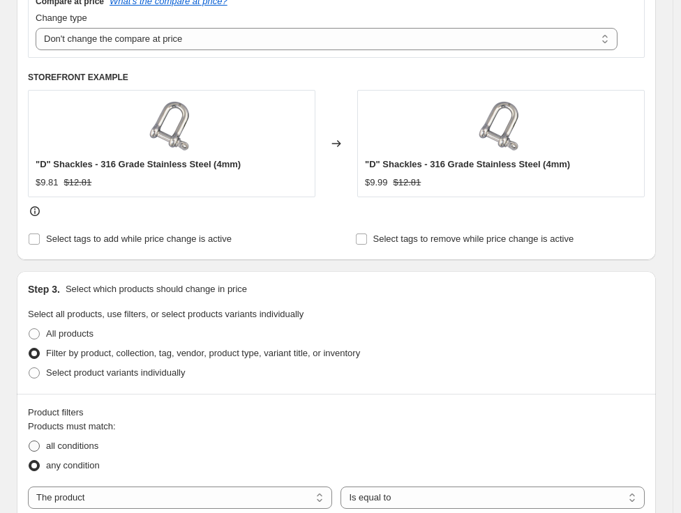
click at [58, 446] on span "all conditions" at bounding box center [72, 446] width 52 height 10
click at [29, 442] on input "all conditions" at bounding box center [29, 441] width 1 height 1
radio input "true"
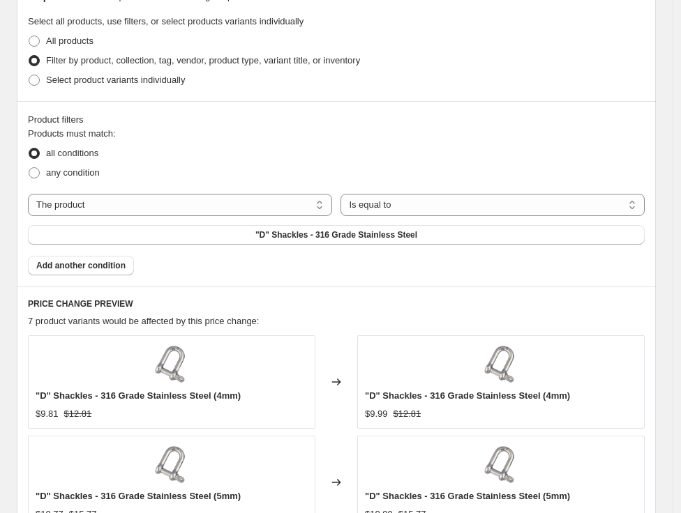
scroll to position [853, 0]
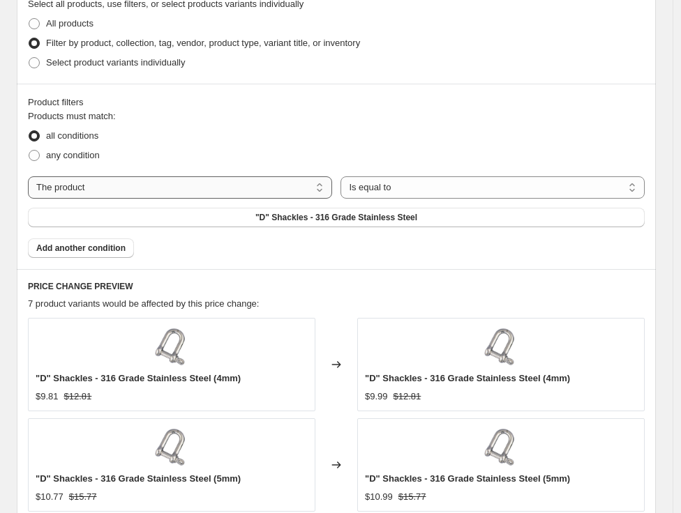
click at [265, 189] on select "The product The product's collection The product's tag The product's vendor The…" at bounding box center [180, 188] width 304 height 22
select select "tag"
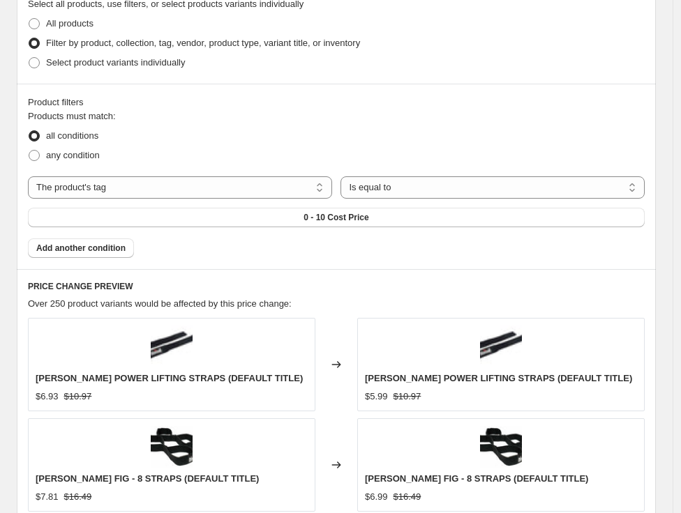
click at [428, 230] on div "Products must match: all conditions any condition The product The product's col…" at bounding box center [336, 184] width 617 height 149
click at [427, 220] on button "0 - 10 Cost Price" at bounding box center [336, 218] width 617 height 20
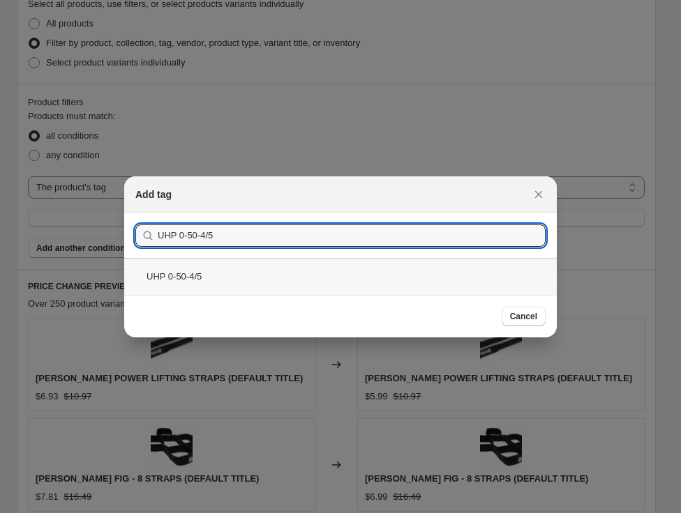
type input "UHP 0-50-4/5"
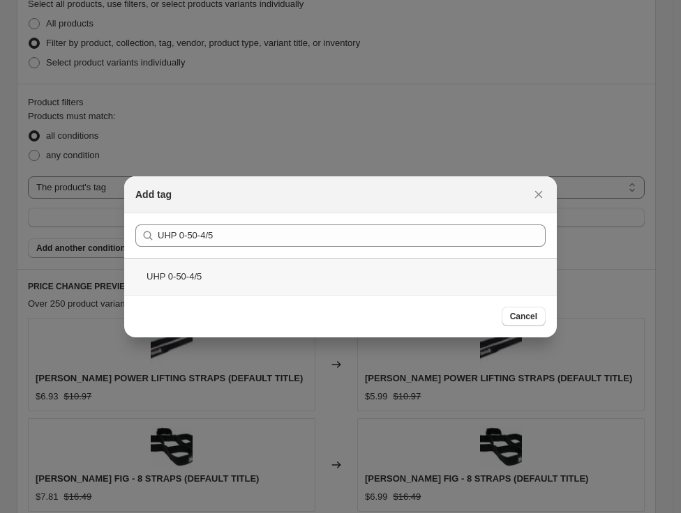
click at [220, 276] on div "UHP 0-50-4/5" at bounding box center [340, 276] width 433 height 37
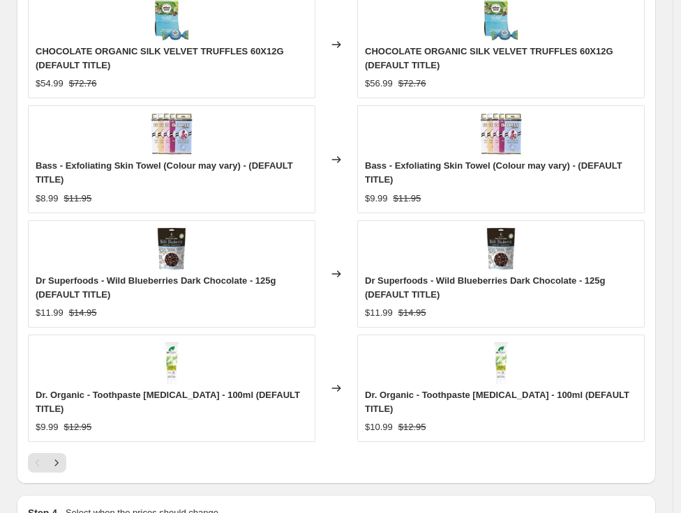
scroll to position [1510, 0]
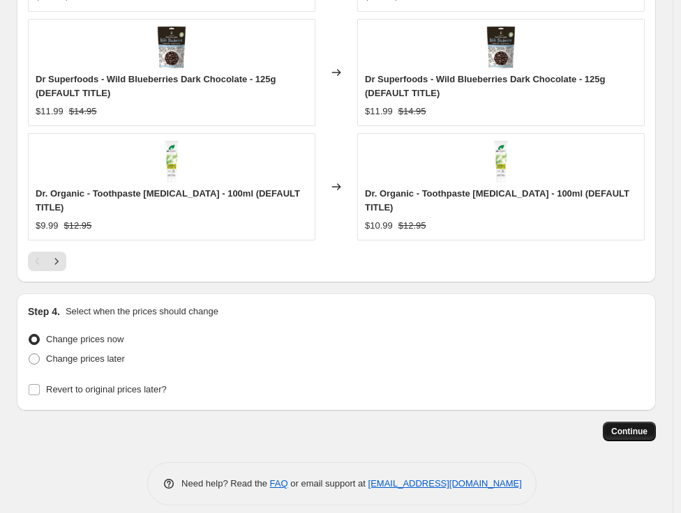
click at [624, 426] on span "Continue" at bounding box center [629, 431] width 36 height 11
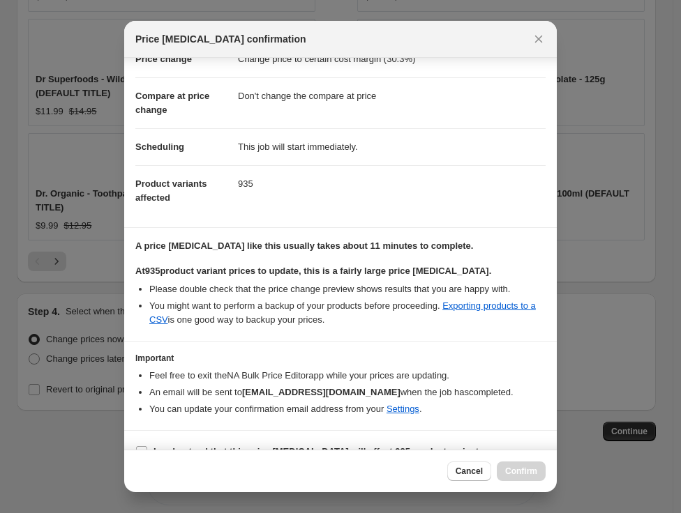
scroll to position [78, 0]
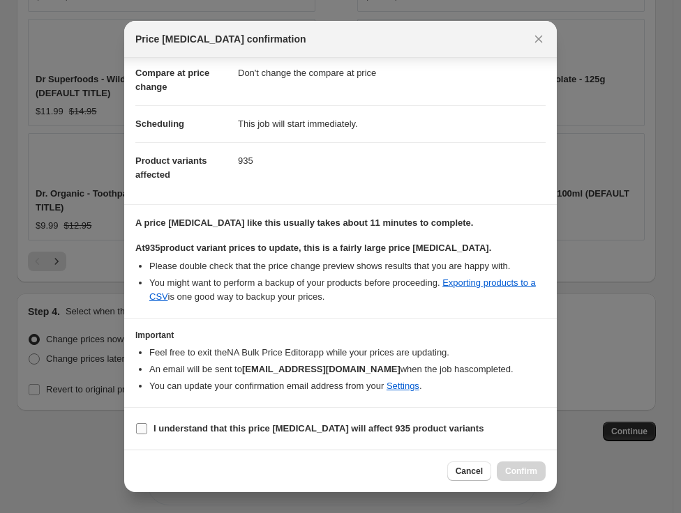
click at [176, 431] on b "I understand that this price [MEDICAL_DATA] will affect 935 product variants" at bounding box center [318, 428] width 330 height 10
click at [147, 431] on input "I understand that this price [MEDICAL_DATA] will affect 935 product variants" at bounding box center [141, 428] width 11 height 11
checkbox input "true"
click at [530, 476] on span "Confirm" at bounding box center [521, 471] width 32 height 11
